Goal: Task Accomplishment & Management: Use online tool/utility

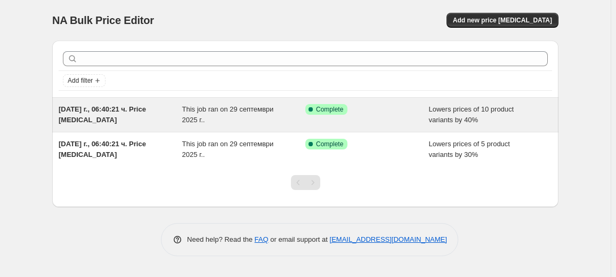
click at [186, 115] on span "This job ran on 29 септември 2025 г.." at bounding box center [228, 114] width 92 height 19
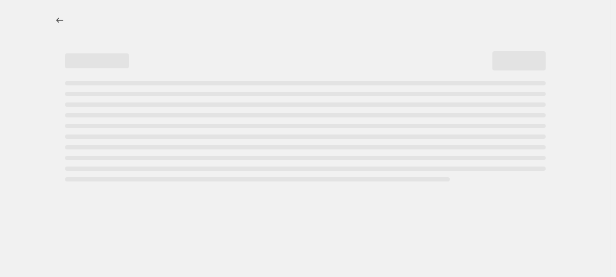
select select "percentage"
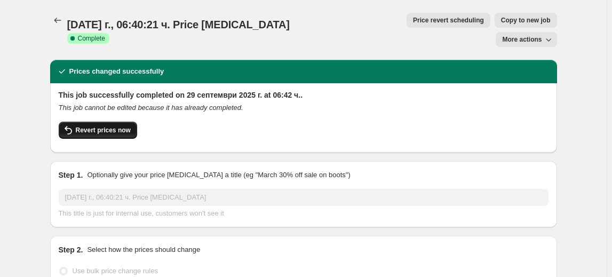
click at [79, 126] on span "Revert prices now" at bounding box center [103, 130] width 55 height 9
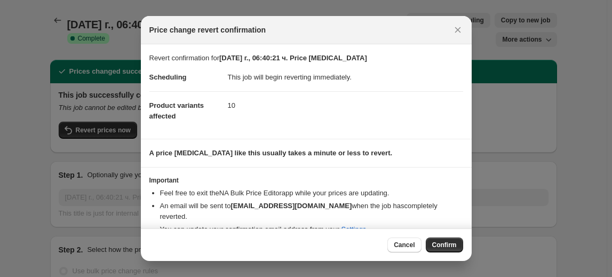
click at [453, 245] on span "Confirm" at bounding box center [444, 245] width 25 height 9
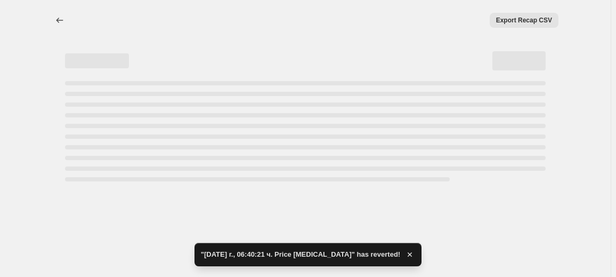
select select "percentage"
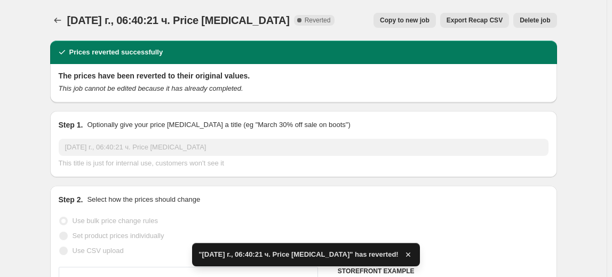
click at [536, 21] on span "Delete job" at bounding box center [534, 20] width 30 height 9
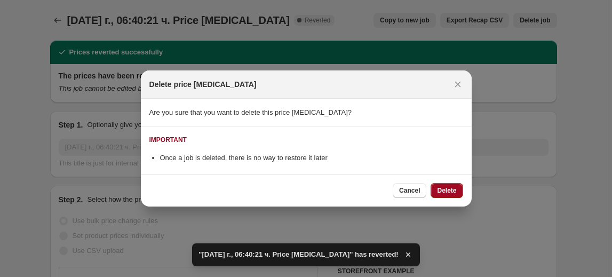
click at [446, 185] on button "Delete" at bounding box center [446, 190] width 32 height 15
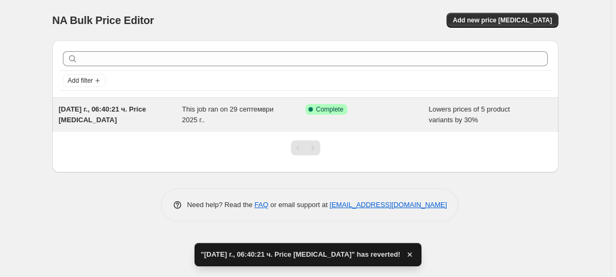
click at [275, 117] on div "This job ran on 29 септември 2025 г.." at bounding box center [244, 114] width 124 height 21
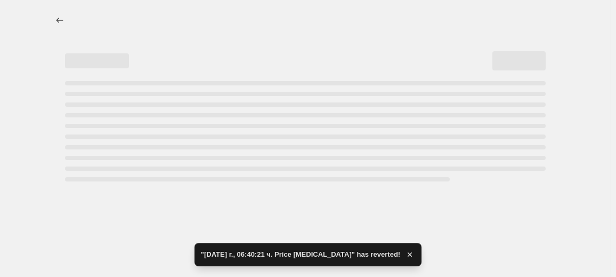
select select "percentage"
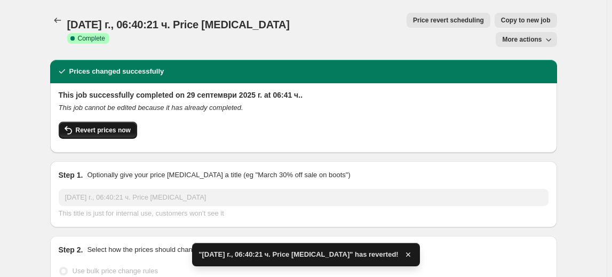
click at [103, 122] on button "Revert prices now" at bounding box center [98, 130] width 78 height 17
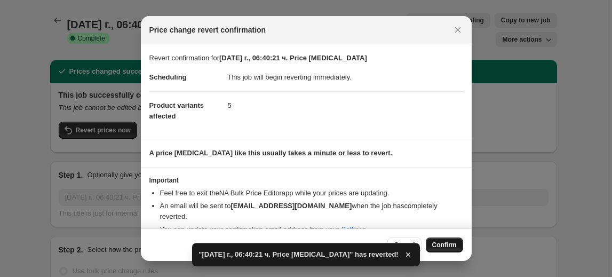
click at [436, 238] on button "Confirm" at bounding box center [444, 244] width 37 height 15
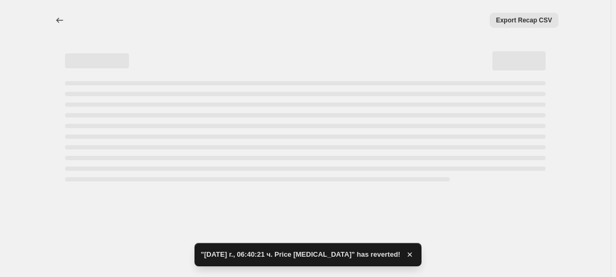
select select "percentage"
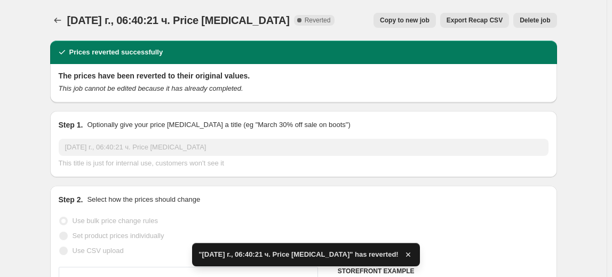
click at [533, 20] on span "Delete job" at bounding box center [534, 20] width 30 height 9
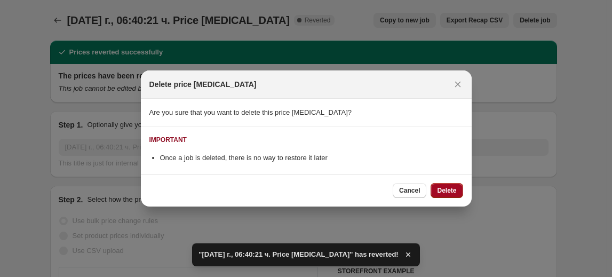
click at [453, 190] on span "Delete" at bounding box center [446, 190] width 19 height 9
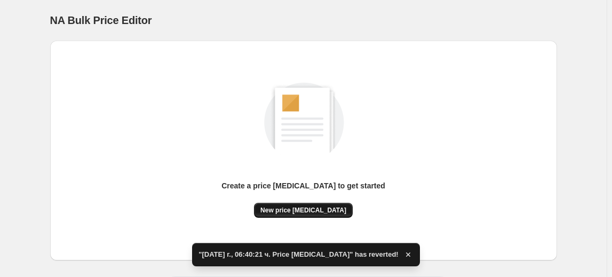
click at [298, 206] on button "New price [MEDICAL_DATA]" at bounding box center [303, 210] width 99 height 15
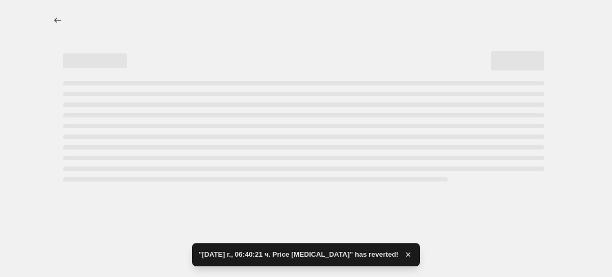
select select "percentage"
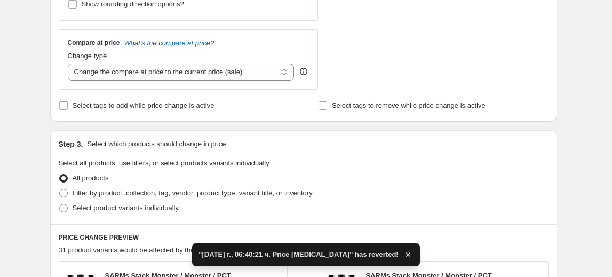
scroll to position [388, 0]
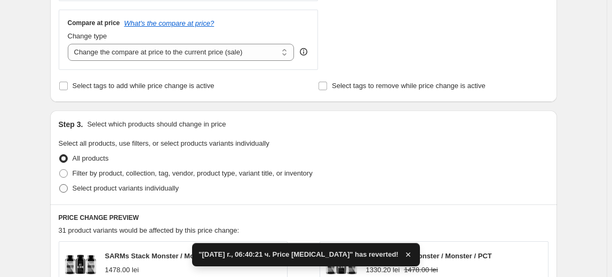
click at [126, 190] on span "Select product variants individually" at bounding box center [126, 188] width 106 height 8
click at [60, 185] on input "Select product variants individually" at bounding box center [59, 184] width 1 height 1
radio input "true"
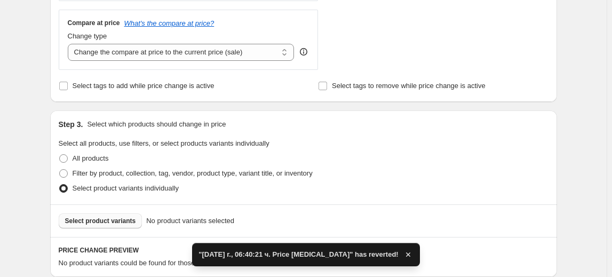
click at [110, 220] on span "Select product variants" at bounding box center [100, 221] width 71 height 9
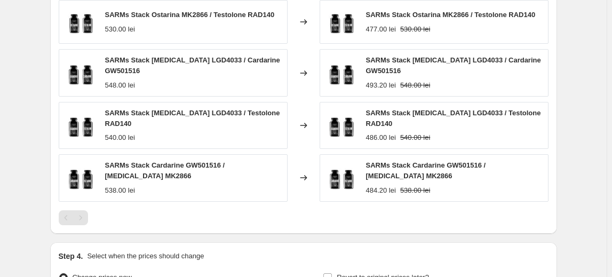
scroll to position [823, 0]
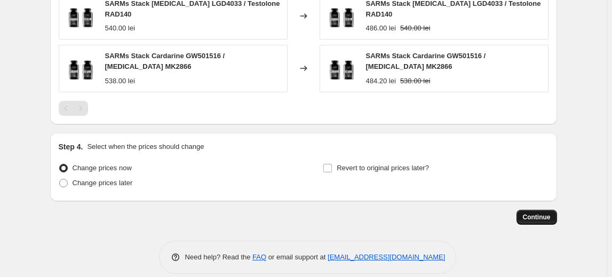
click at [538, 210] on button "Continue" at bounding box center [536, 217] width 41 height 15
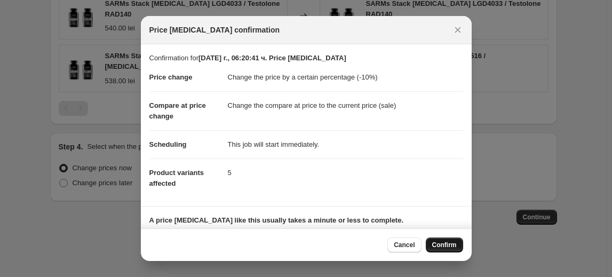
click at [443, 238] on button "Confirm" at bounding box center [444, 244] width 37 height 15
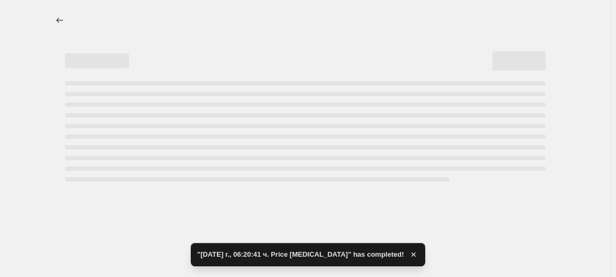
select select "percentage"
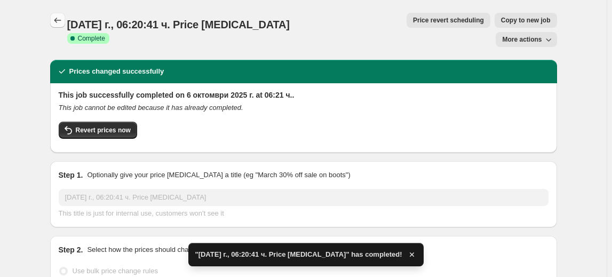
click at [58, 19] on icon "Price change jobs" at bounding box center [57, 20] width 11 height 11
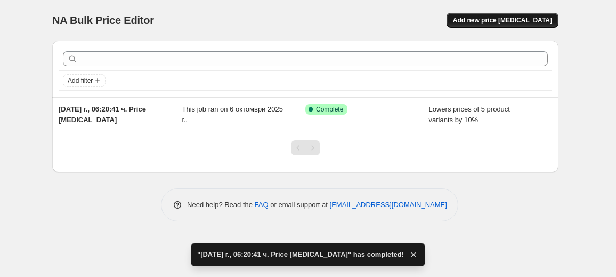
click at [507, 22] on span "Add new price [MEDICAL_DATA]" at bounding box center [502, 20] width 99 height 9
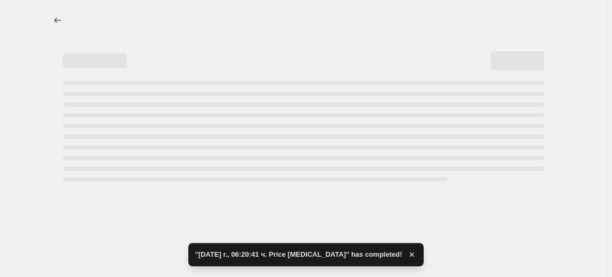
select select "percentage"
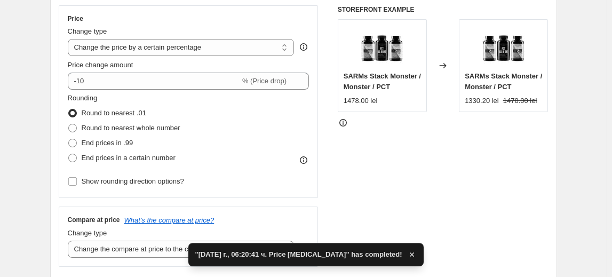
scroll to position [194, 0]
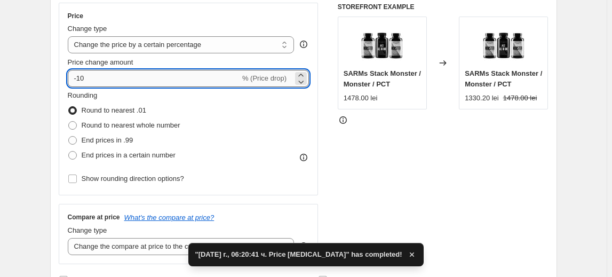
click at [79, 82] on input "-10" at bounding box center [154, 78] width 172 height 17
click at [82, 81] on input "-10" at bounding box center [154, 78] width 172 height 17
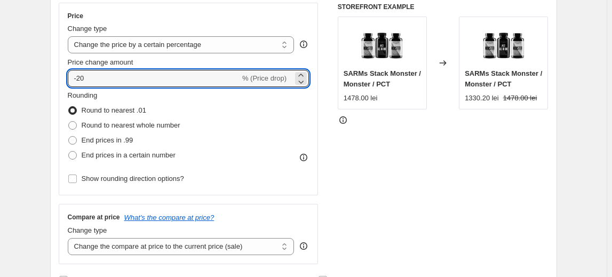
type input "-20"
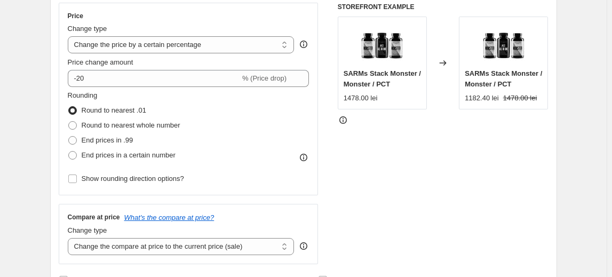
click at [108, 99] on fieldset "Rounding Round to nearest .01 Round to nearest whole number End prices in .99 E…" at bounding box center [124, 126] width 113 height 73
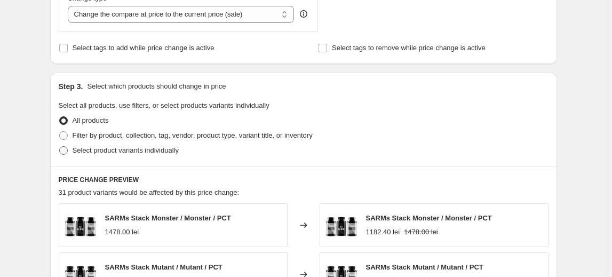
scroll to position [436, 0]
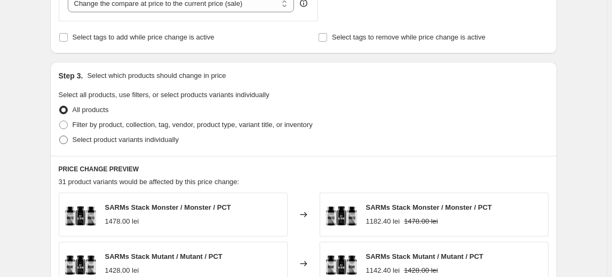
click at [139, 139] on span "Select product variants individually" at bounding box center [126, 139] width 106 height 8
click at [60, 136] on input "Select product variants individually" at bounding box center [59, 135] width 1 height 1
radio input "true"
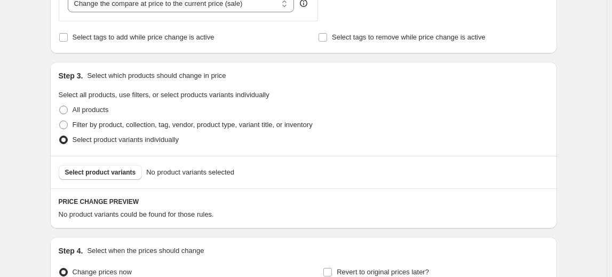
click at [102, 172] on span "Select product variants" at bounding box center [100, 172] width 71 height 9
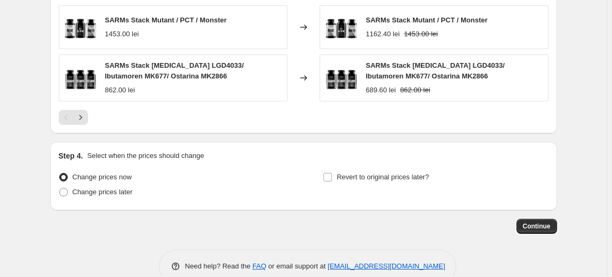
scroll to position [823, 0]
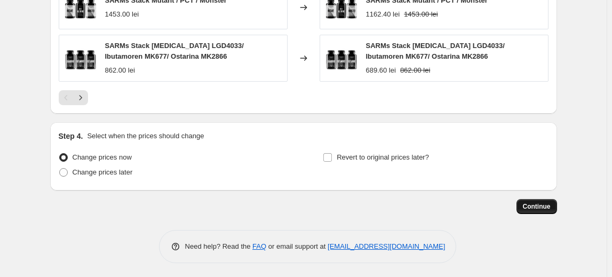
click at [542, 206] on span "Continue" at bounding box center [537, 206] width 28 height 9
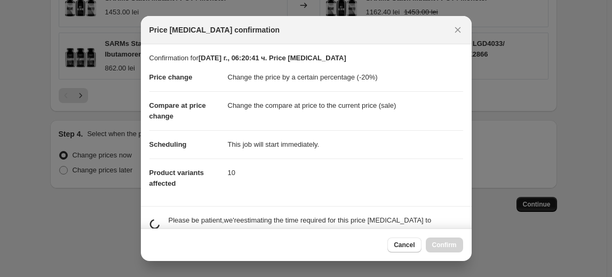
scroll to position [0, 0]
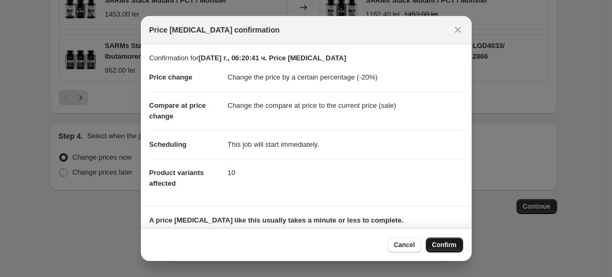
click at [456, 244] on span "Confirm" at bounding box center [444, 245] width 25 height 9
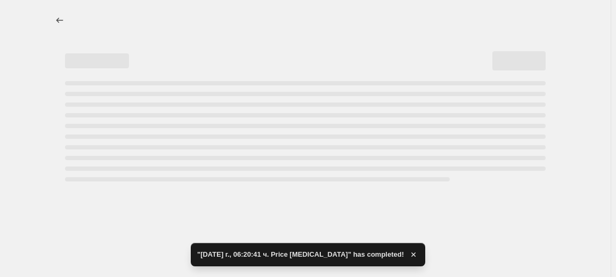
select select "percentage"
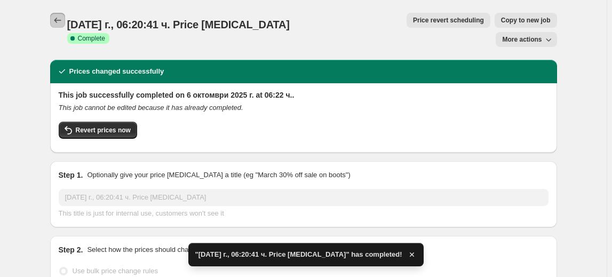
click at [55, 22] on icon "Price change jobs" at bounding box center [57, 20] width 11 height 11
